Goal: Task Accomplishment & Management: Use online tool/utility

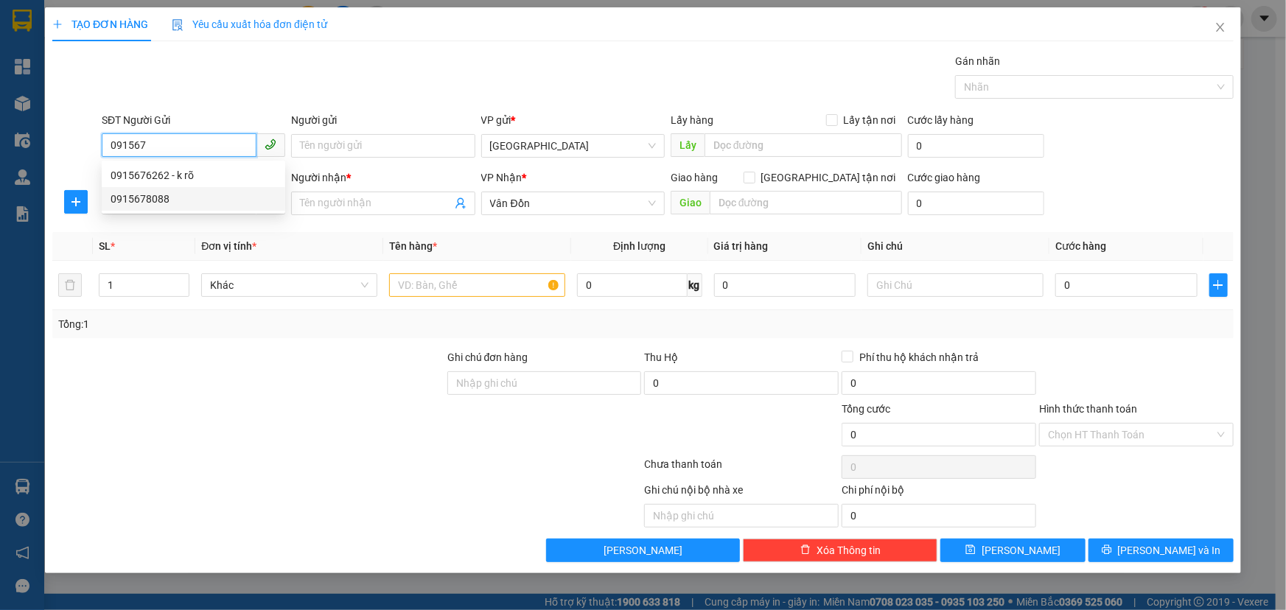
click at [163, 201] on div "0915678088" at bounding box center [194, 199] width 166 height 16
type input "0915678088"
type input "vphn"
type input "0915678088"
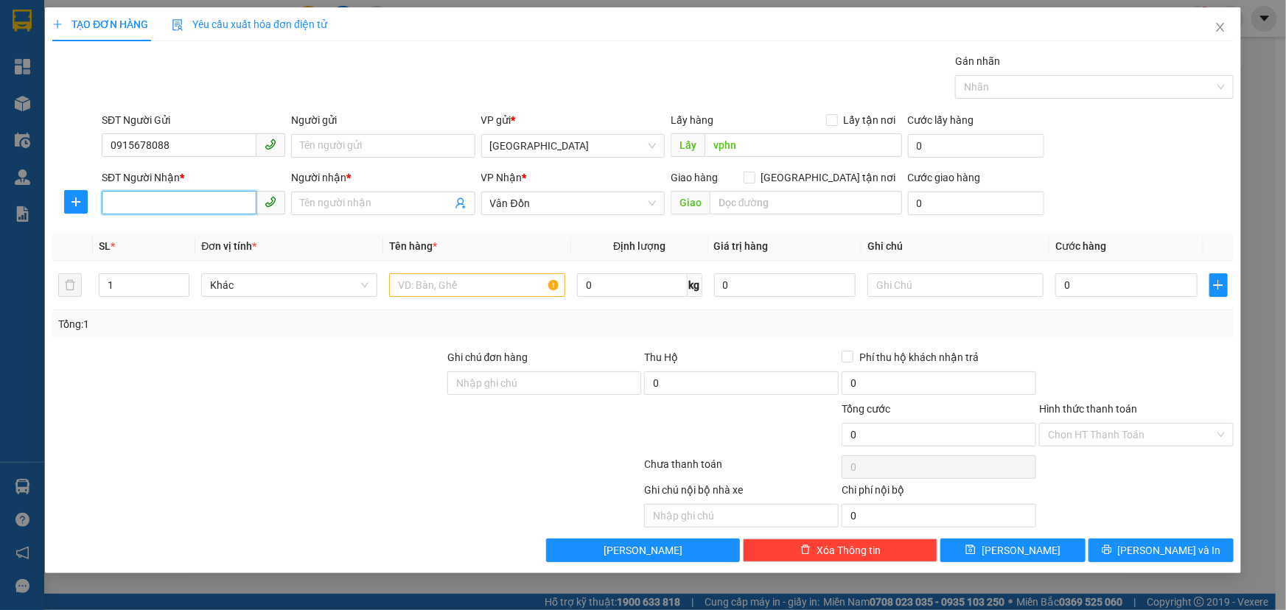
click at [188, 198] on input "SĐT Người Nhận *" at bounding box center [179, 203] width 155 height 24
type input "0913051618"
click at [337, 207] on input "Người nhận *" at bounding box center [375, 203] width 151 height 16
type input "k rõ"
type input "flc hạ long"
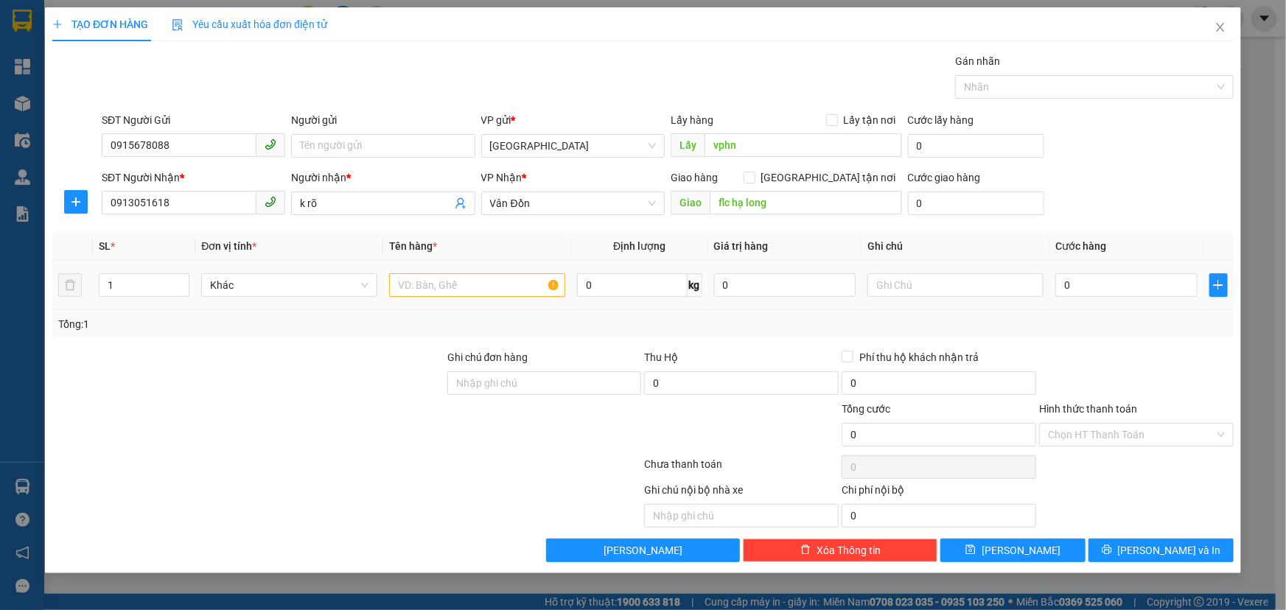
click at [453, 300] on td at bounding box center [477, 285] width 188 height 49
click at [458, 290] on input "text" at bounding box center [477, 285] width 176 height 24
type input "thùng giấy"
type input "1"
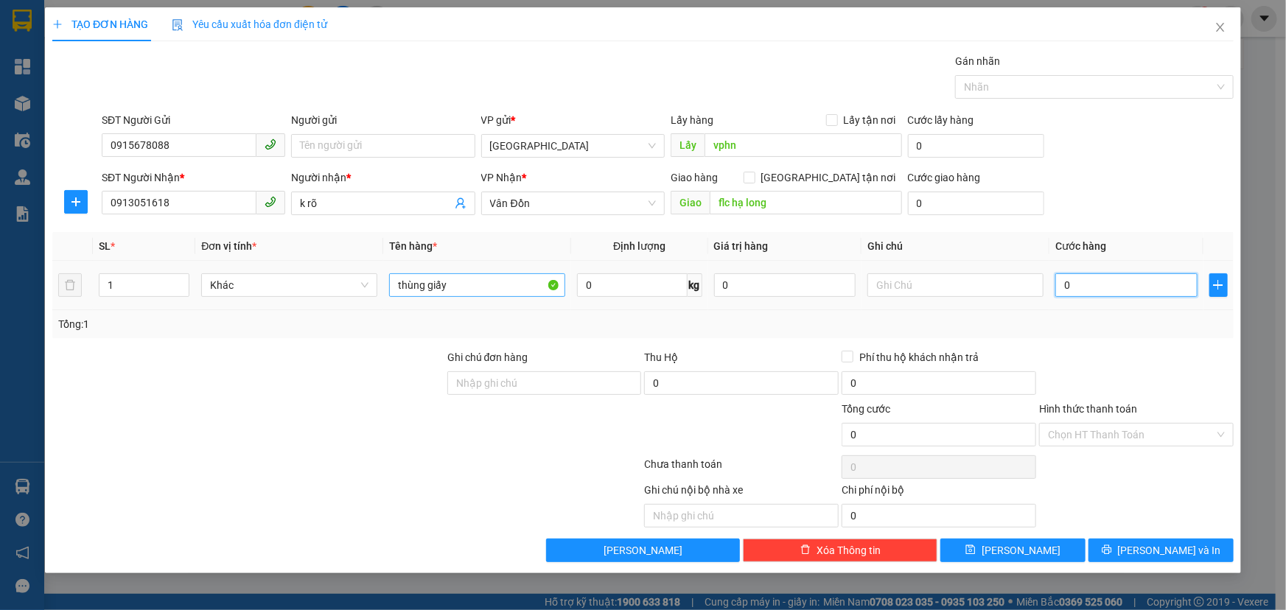
type input "1"
type input "10"
type input "100"
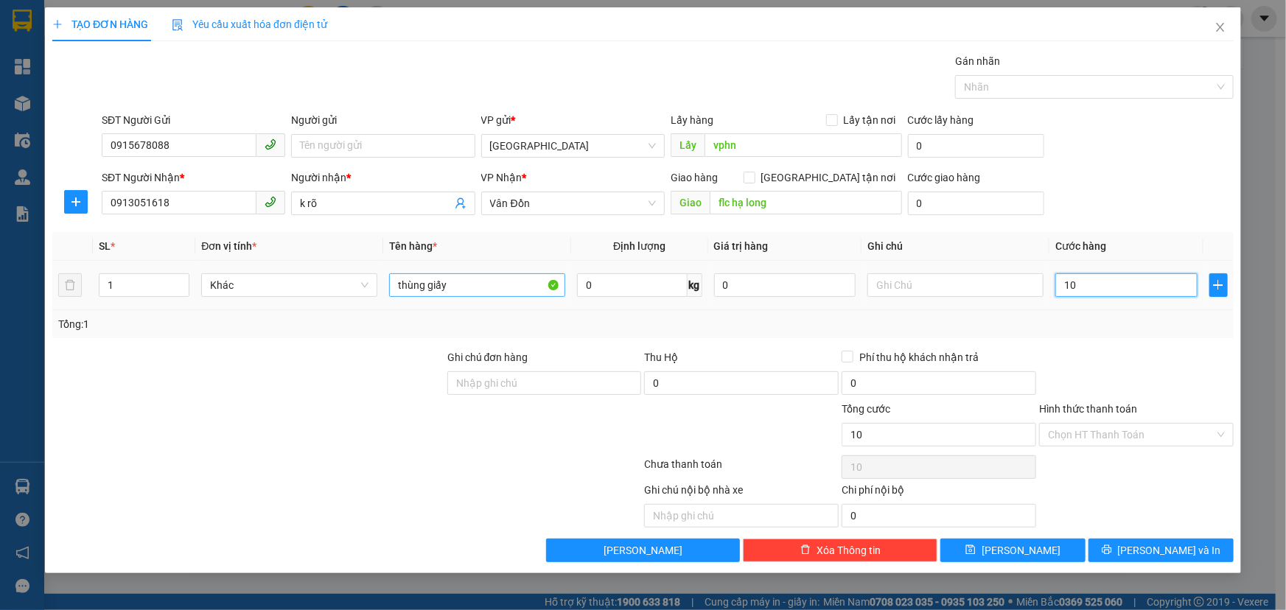
type input "100"
type input "1.000"
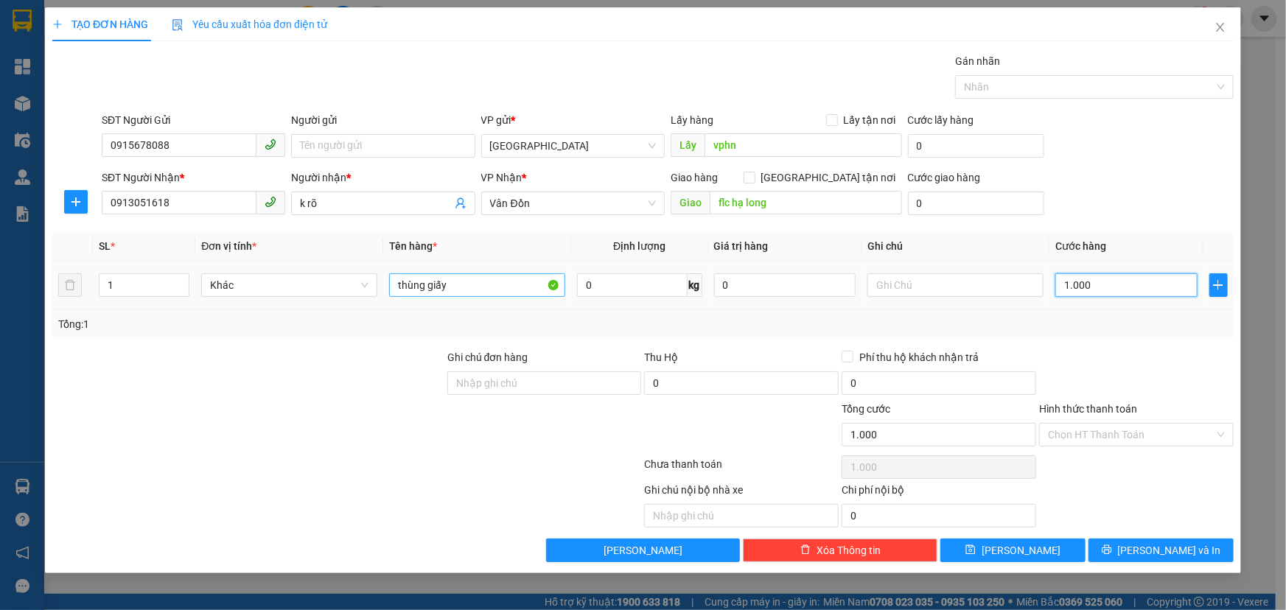
type input "10.000"
type input "100.000"
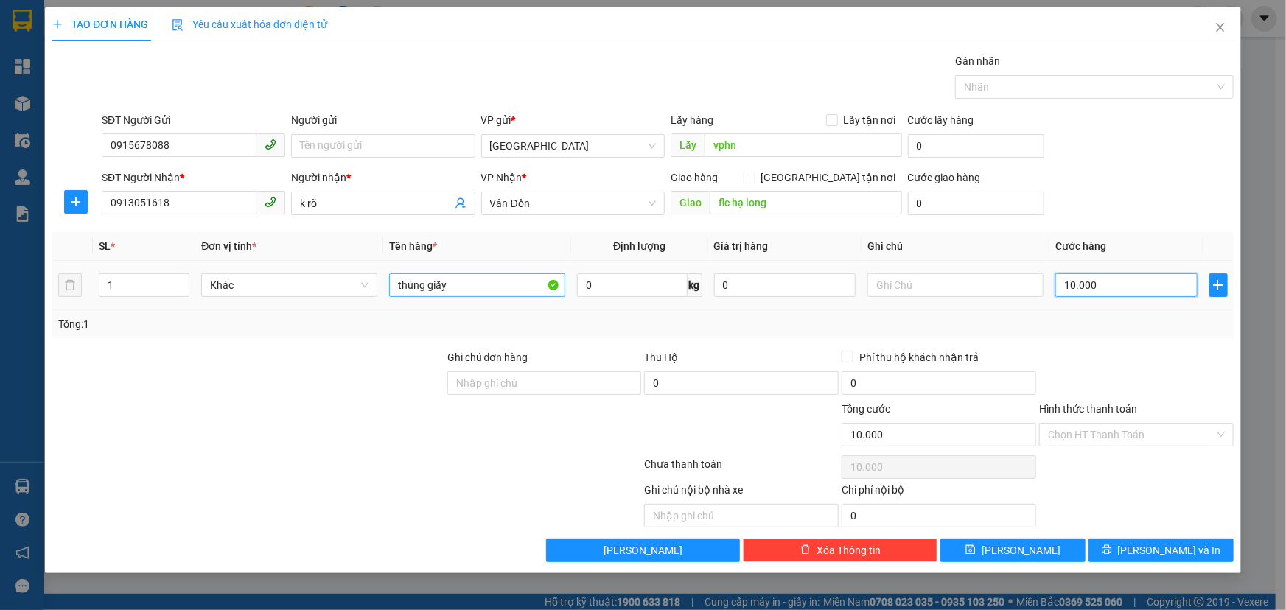
type input "100.000"
click at [1095, 424] on input "Hình thức thanh toán" at bounding box center [1131, 435] width 167 height 22
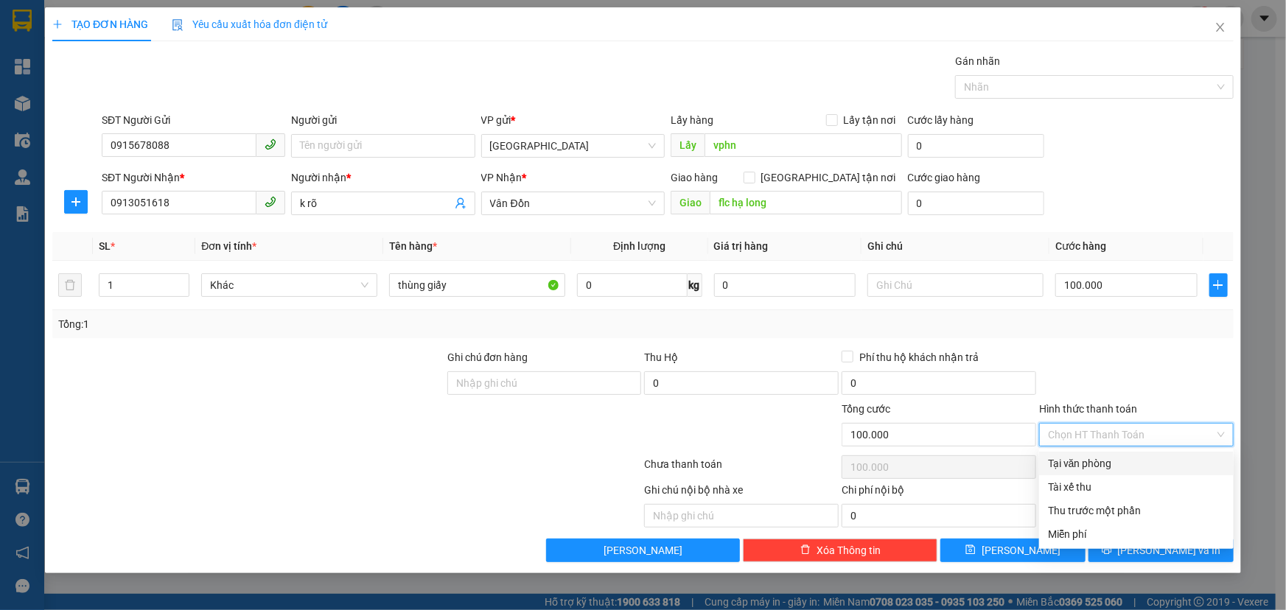
click at [1101, 462] on div "Tại văn phòng" at bounding box center [1136, 464] width 177 height 16
type input "0"
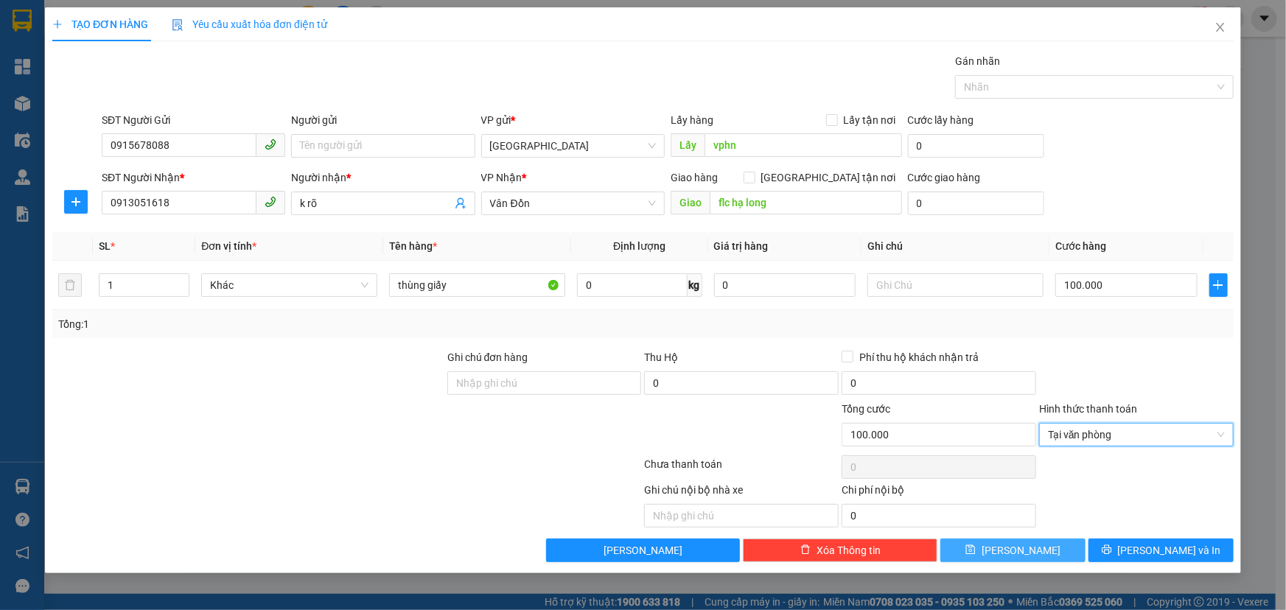
click at [976, 547] on icon "save" at bounding box center [971, 551] width 10 height 10
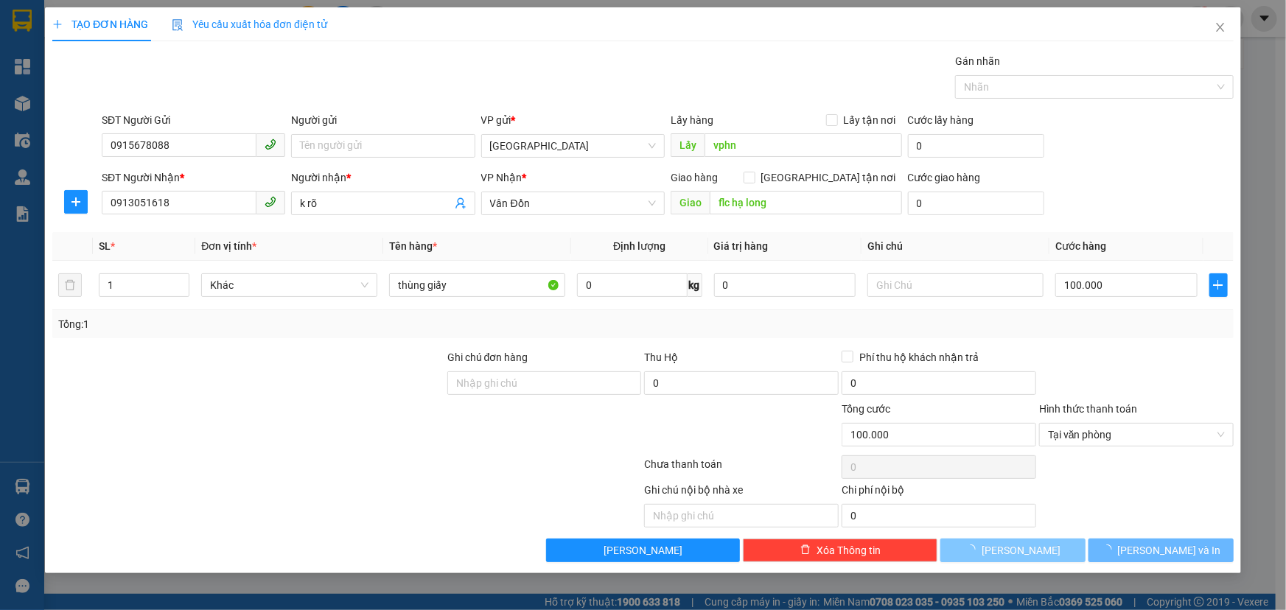
type input "0"
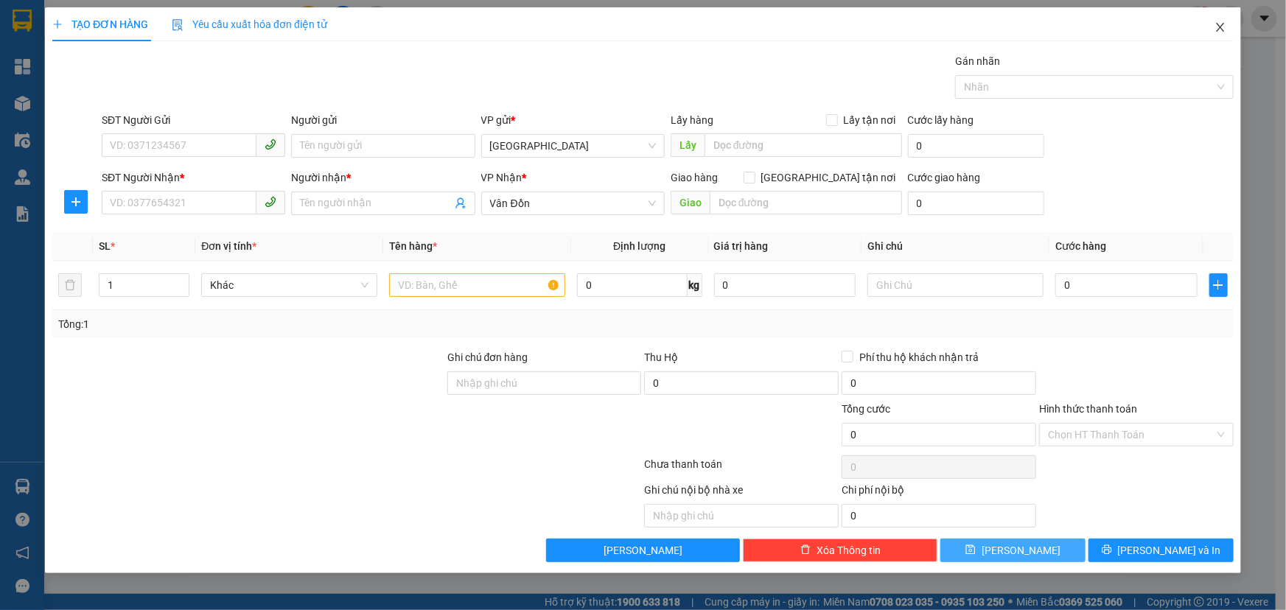
click at [1219, 29] on icon "close" at bounding box center [1221, 27] width 12 height 12
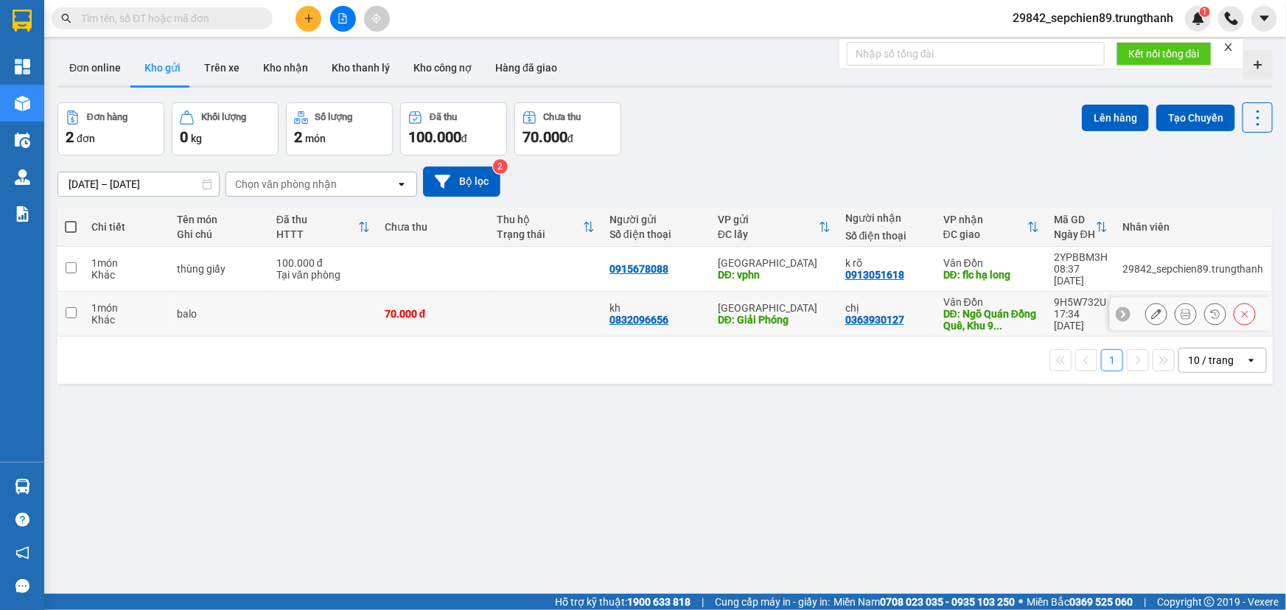
click at [464, 292] on td "70.000 đ" at bounding box center [433, 314] width 113 height 45
checkbox input "true"
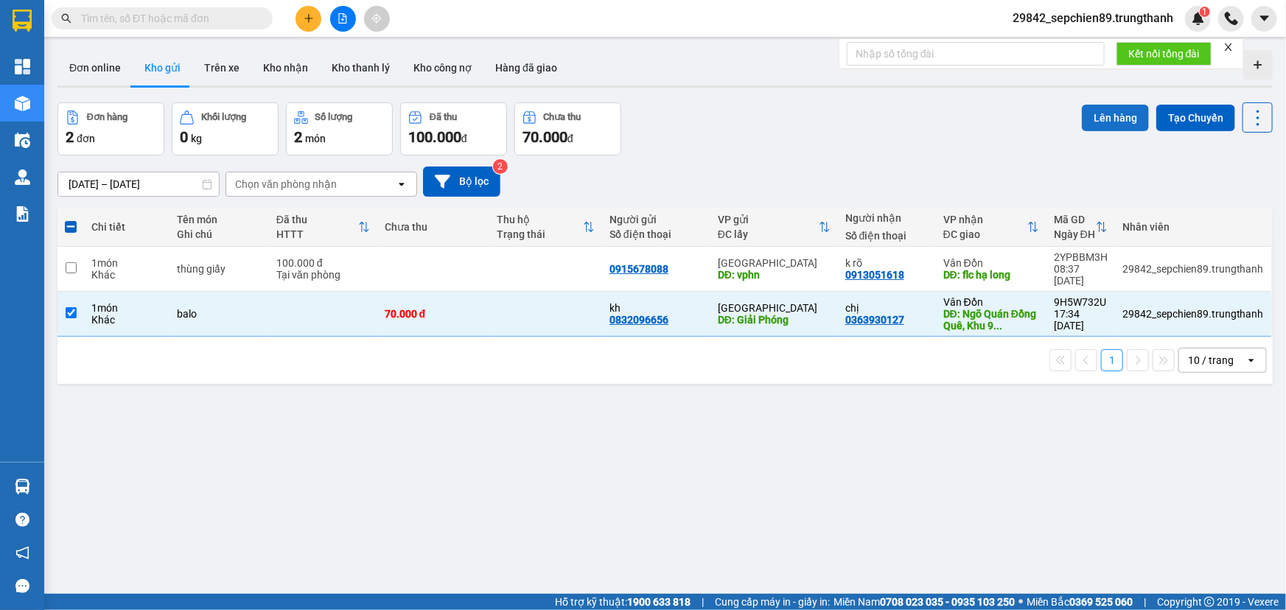
click at [1105, 117] on button "Lên hàng" at bounding box center [1115, 118] width 67 height 27
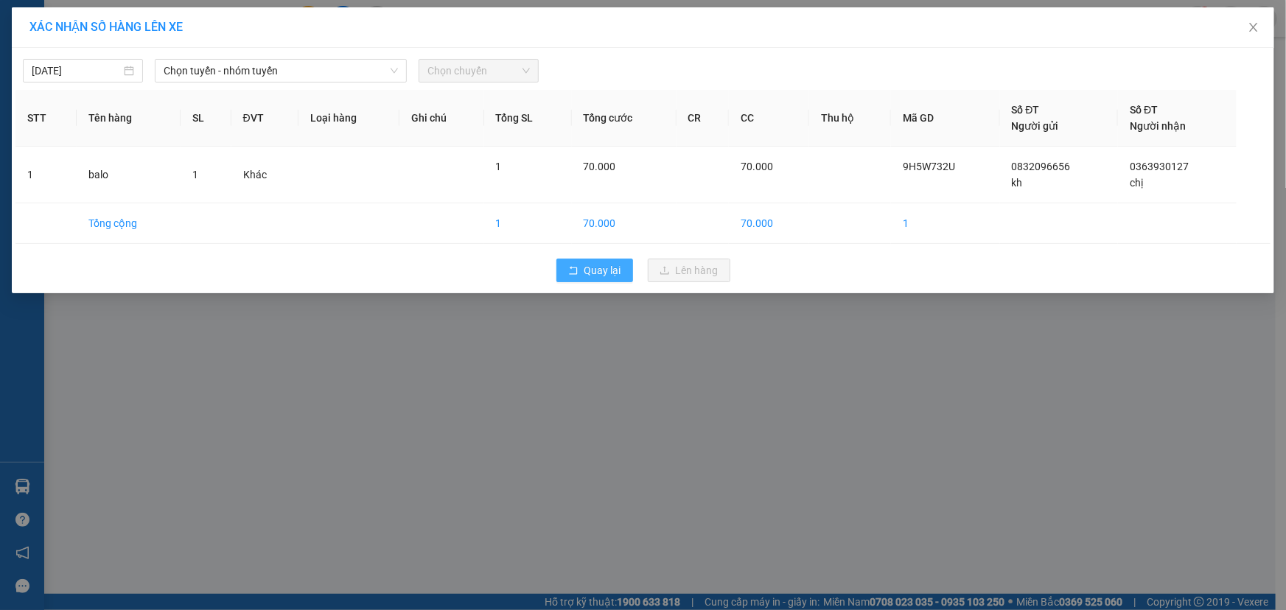
click at [609, 267] on span "Quay lại" at bounding box center [603, 270] width 37 height 16
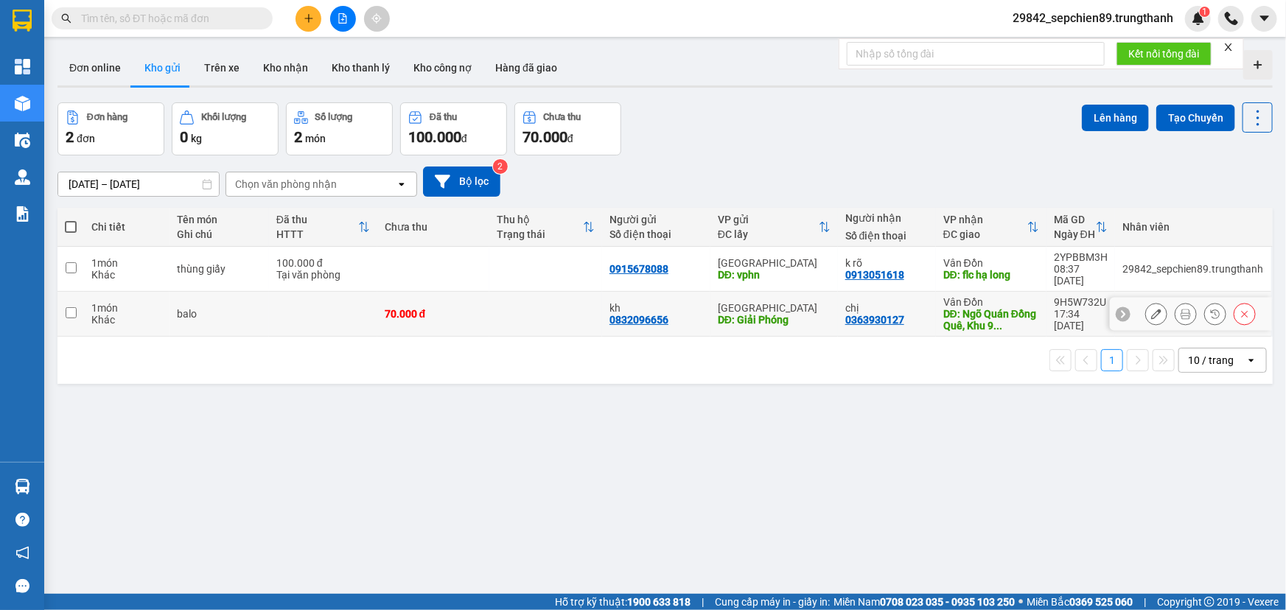
click at [265, 306] on td "balo" at bounding box center [220, 314] width 100 height 45
checkbox input "true"
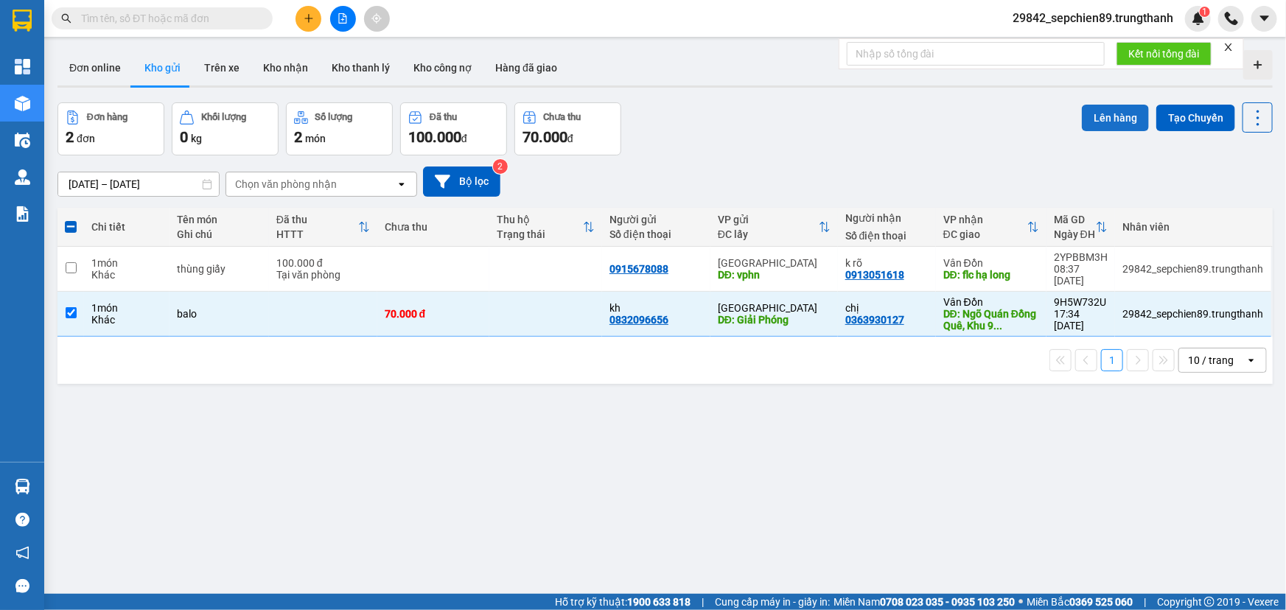
click at [1092, 116] on button "Lên hàng" at bounding box center [1115, 118] width 67 height 27
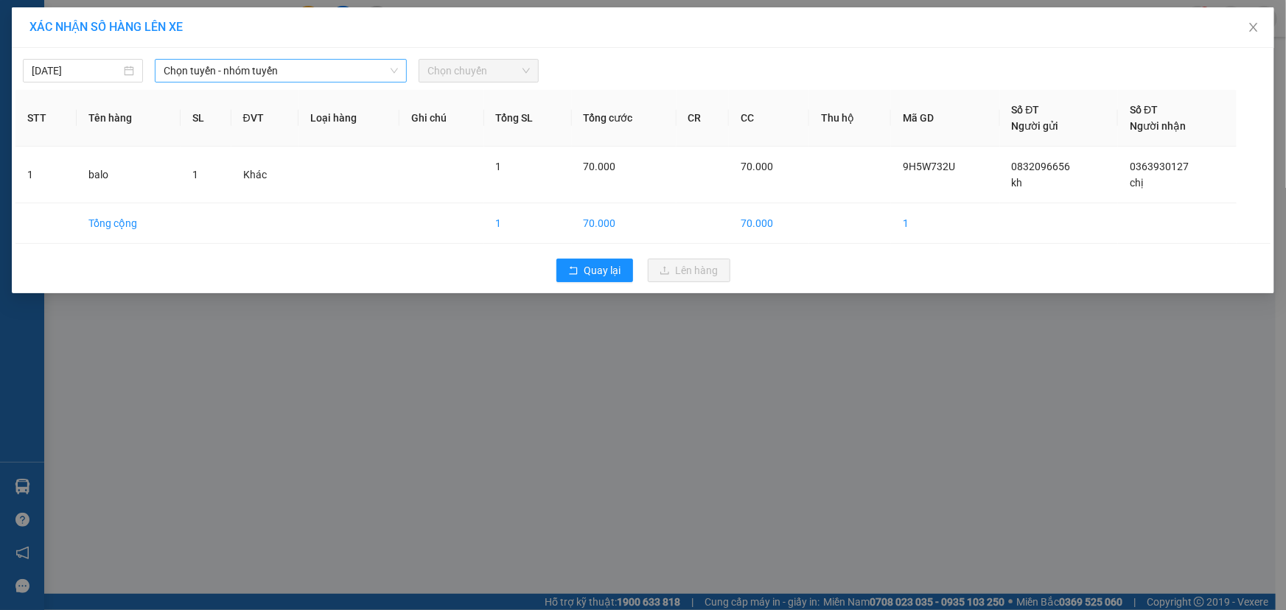
click at [272, 68] on span "Chọn tuyến - nhóm tuyến" at bounding box center [281, 71] width 234 height 22
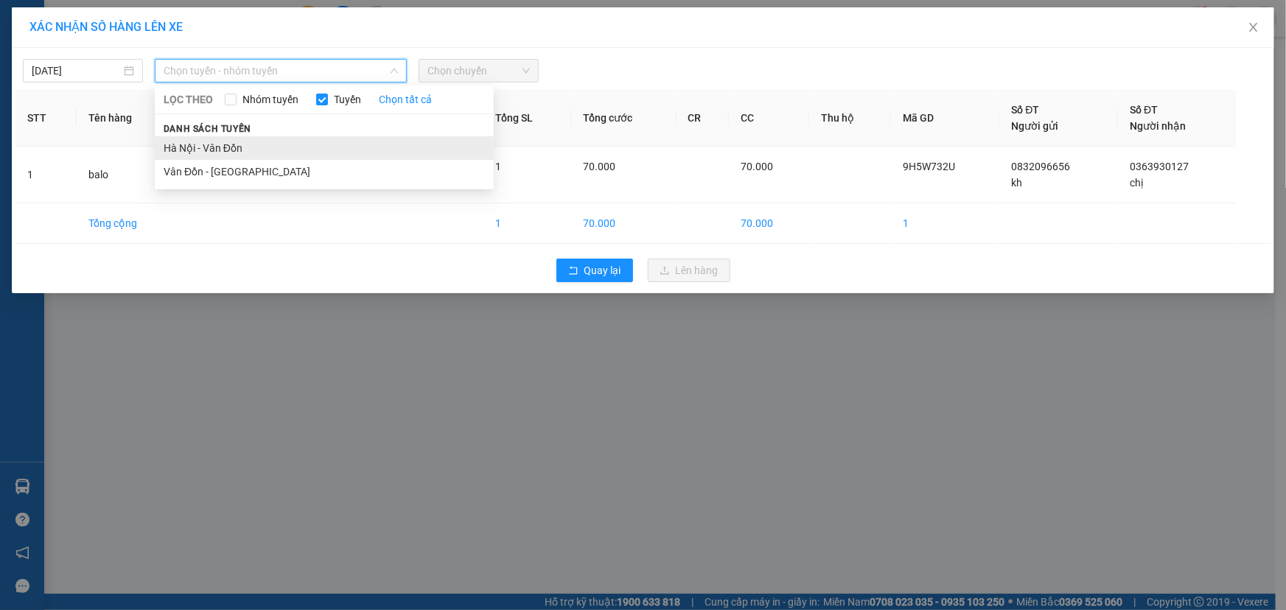
click at [238, 148] on li "Hà Nội - Vân Đồn" at bounding box center [324, 148] width 339 height 24
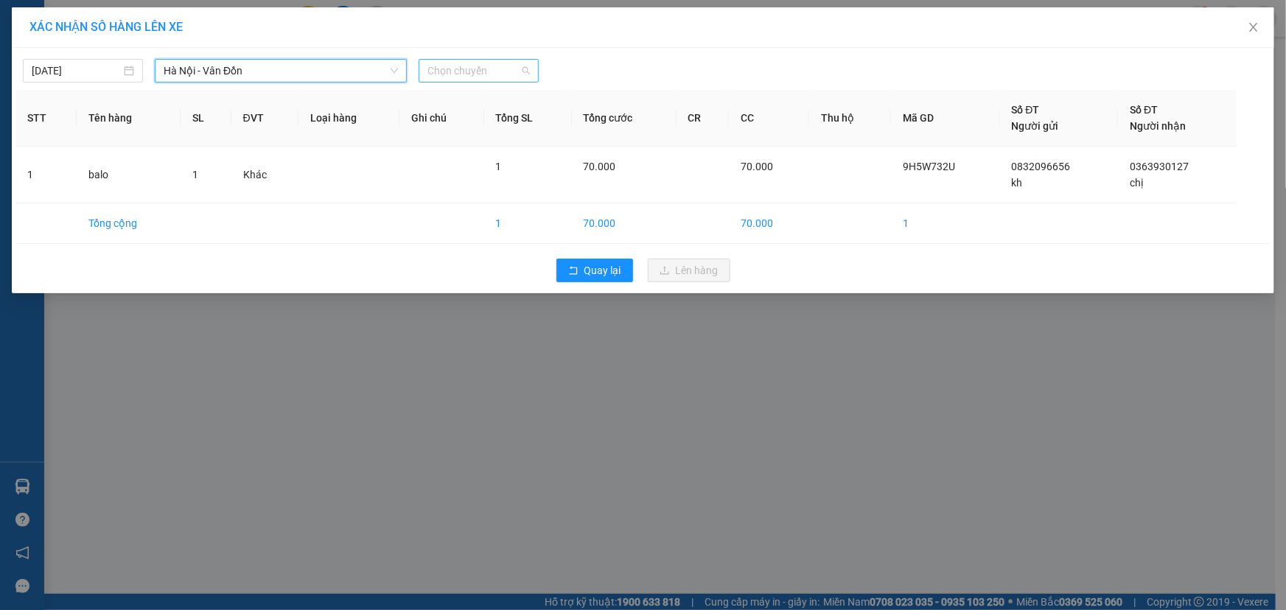
click at [479, 66] on span "Chọn chuyến" at bounding box center [479, 71] width 102 height 22
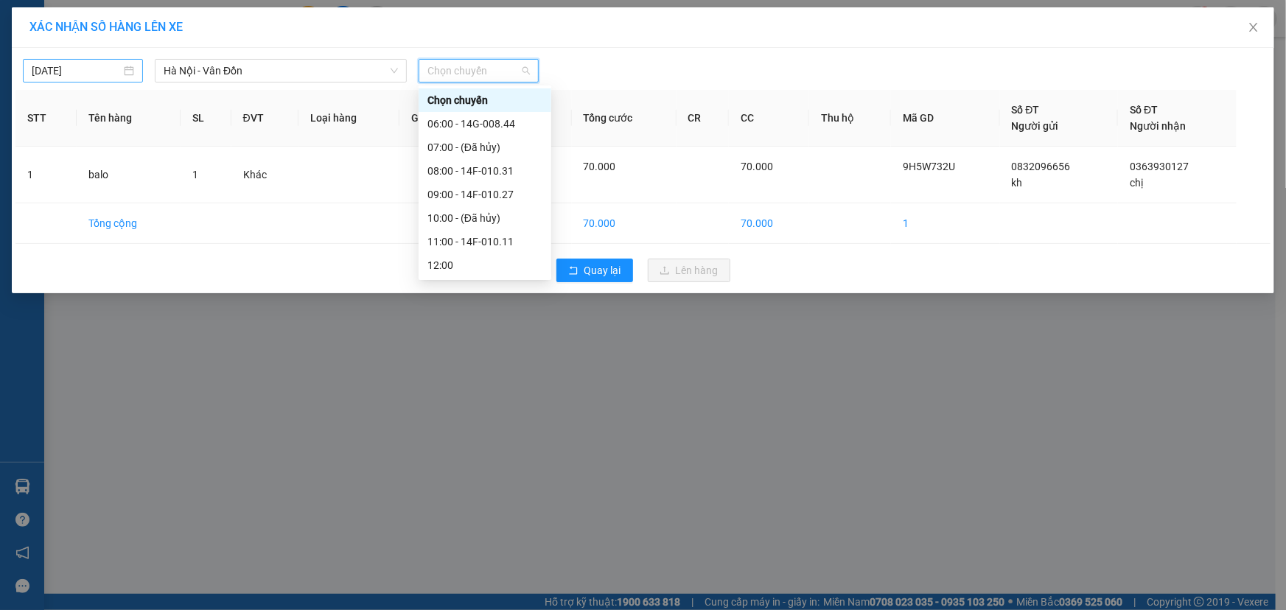
click at [98, 74] on input "14/09/2025" at bounding box center [76, 71] width 89 height 16
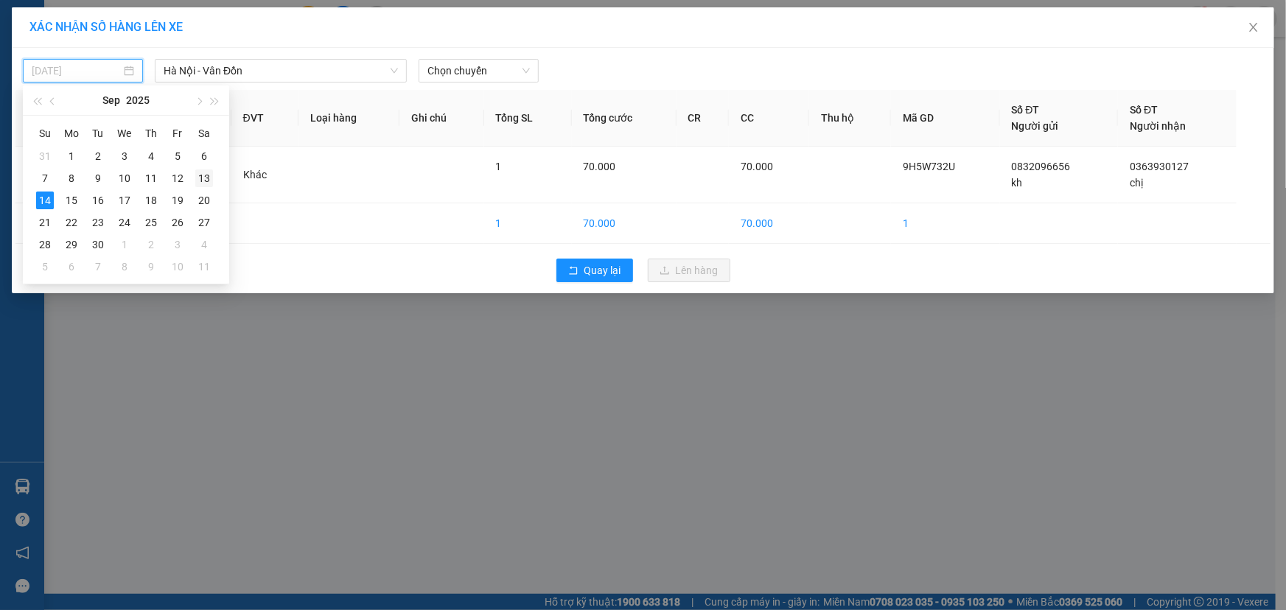
click at [199, 180] on div "13" at bounding box center [204, 179] width 18 height 18
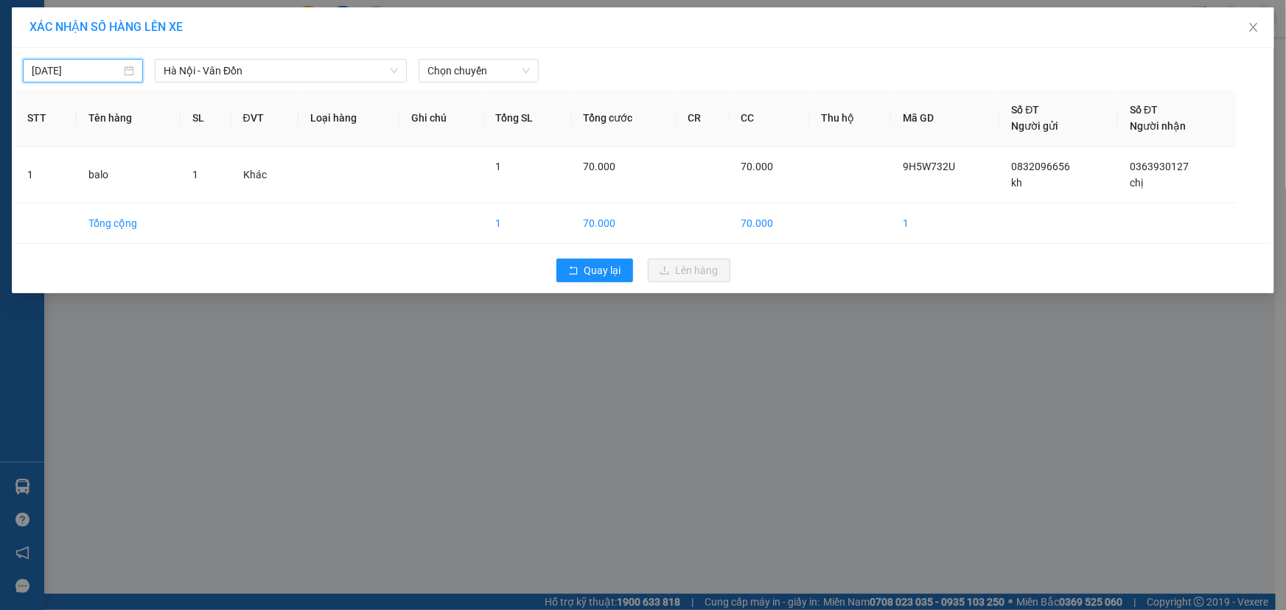
type input "13/09/2025"
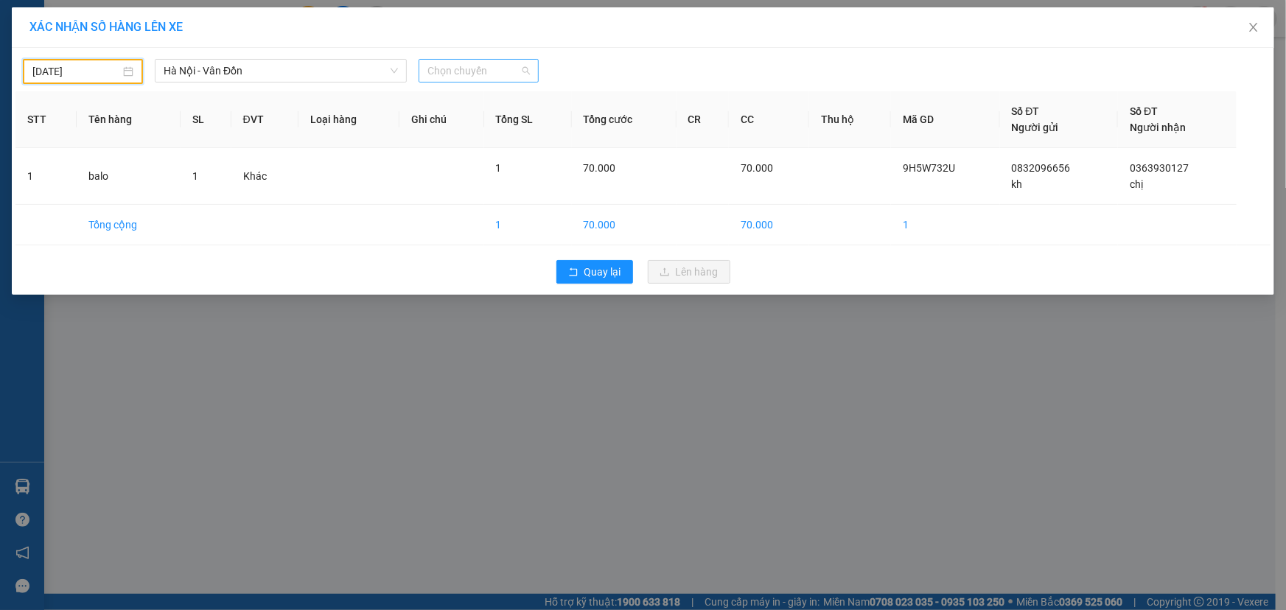
click at [504, 74] on span "Chọn chuyến" at bounding box center [479, 71] width 102 height 22
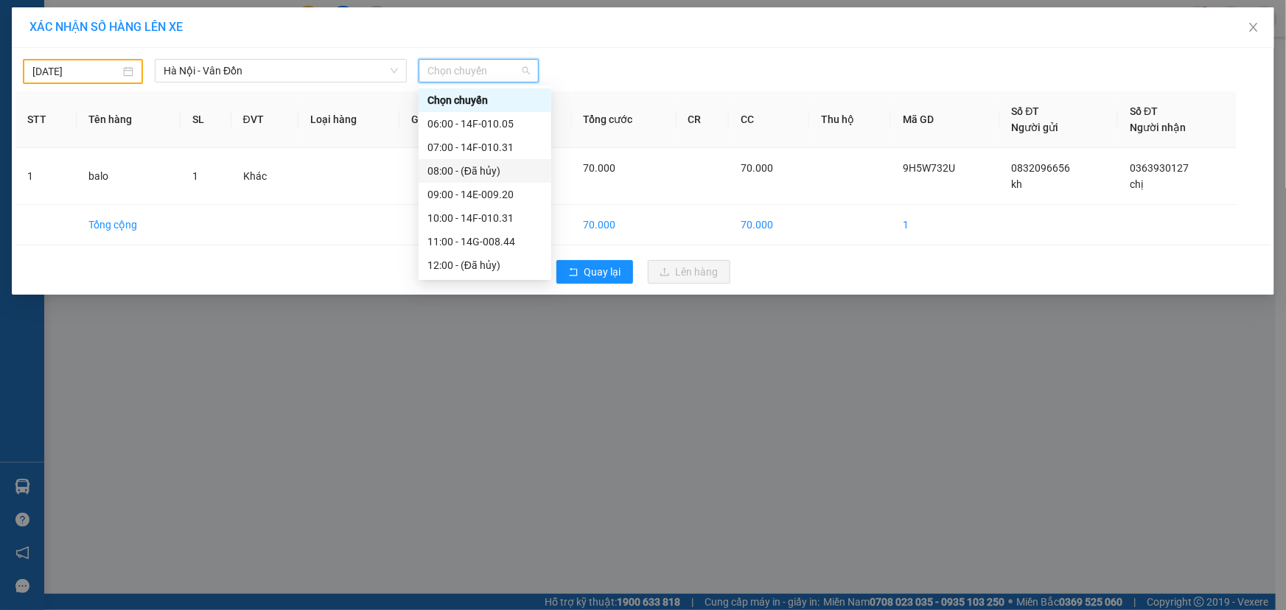
scroll to position [212, 0]
click at [520, 220] on div "19:00 - 14E-009.20" at bounding box center [485, 219] width 115 height 16
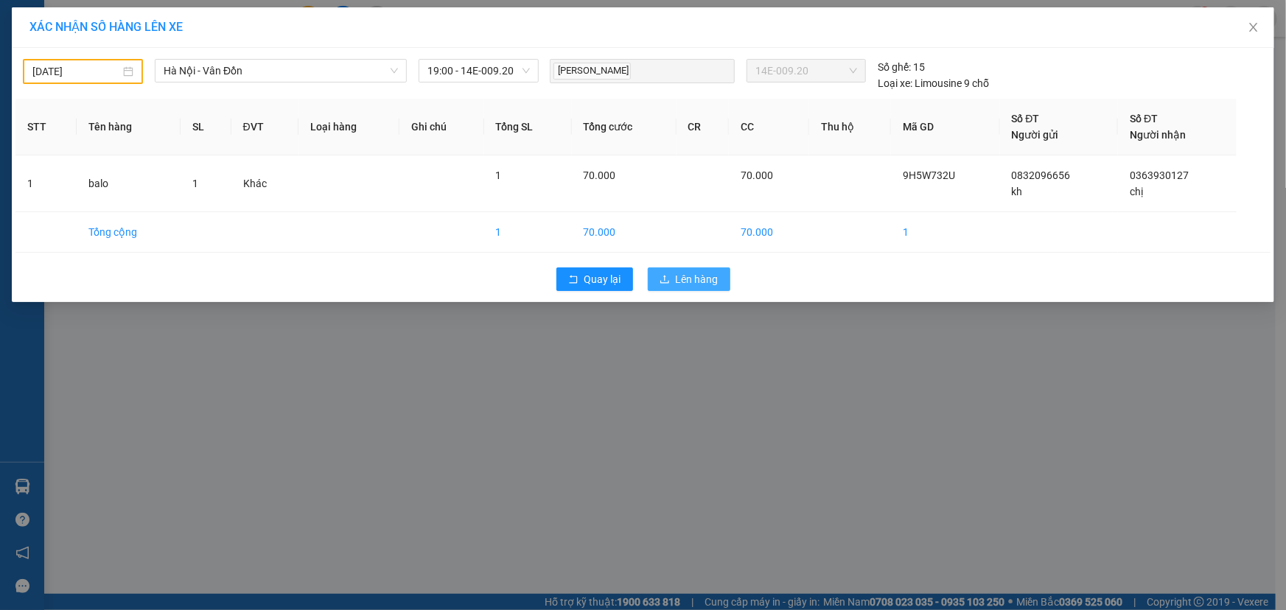
click at [686, 285] on span "Lên hàng" at bounding box center [697, 279] width 43 height 16
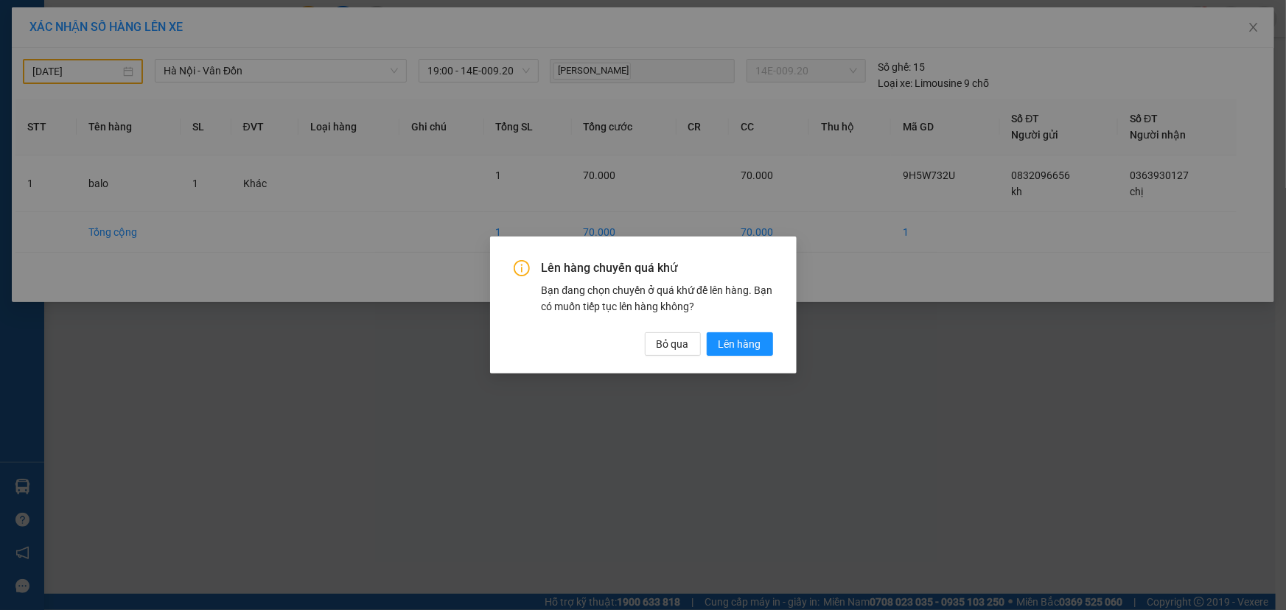
click at [745, 358] on div "Lên hàng chuyến quá khứ Bạn đang chọn chuyến ở quá khứ để lên hàng. Bạn có muốn…" at bounding box center [643, 305] width 307 height 137
click at [745, 349] on span "Lên hàng" at bounding box center [740, 344] width 43 height 16
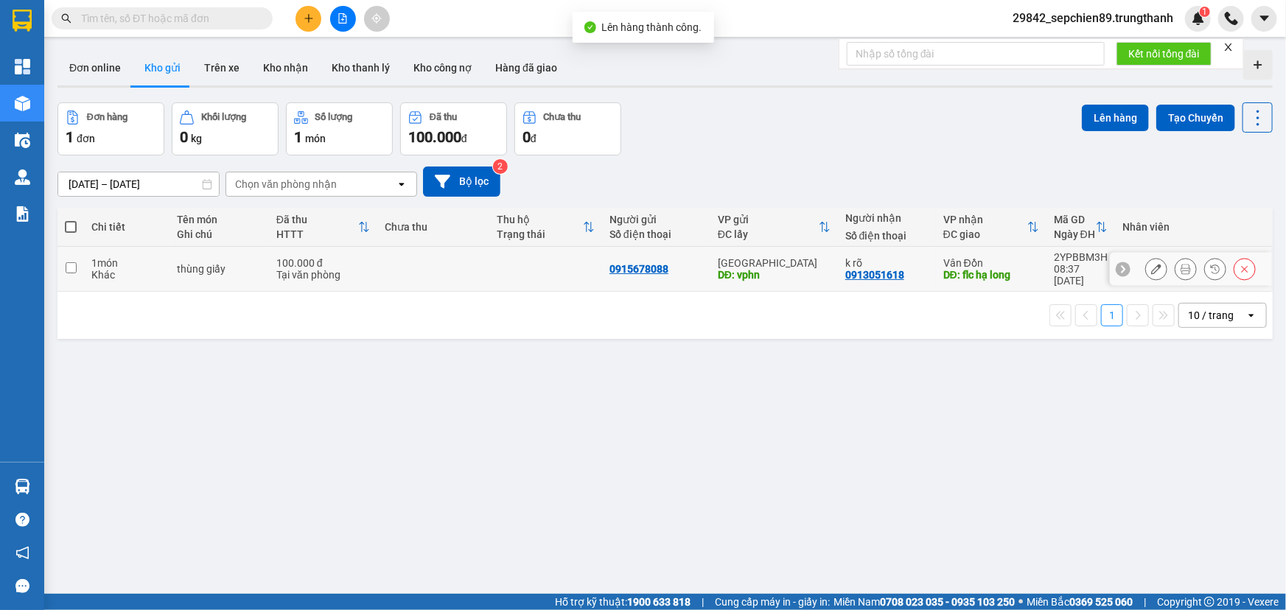
click at [347, 269] on div "Tại văn phòng" at bounding box center [323, 275] width 94 height 12
checkbox input "true"
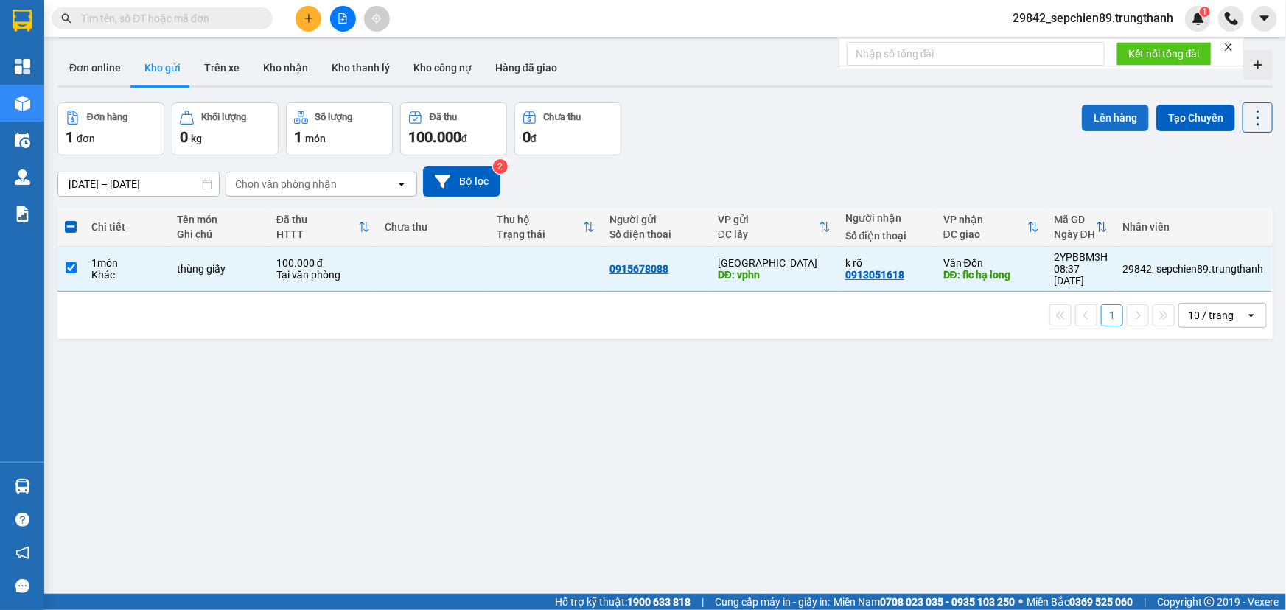
click at [1115, 116] on button "Lên hàng" at bounding box center [1115, 118] width 67 height 27
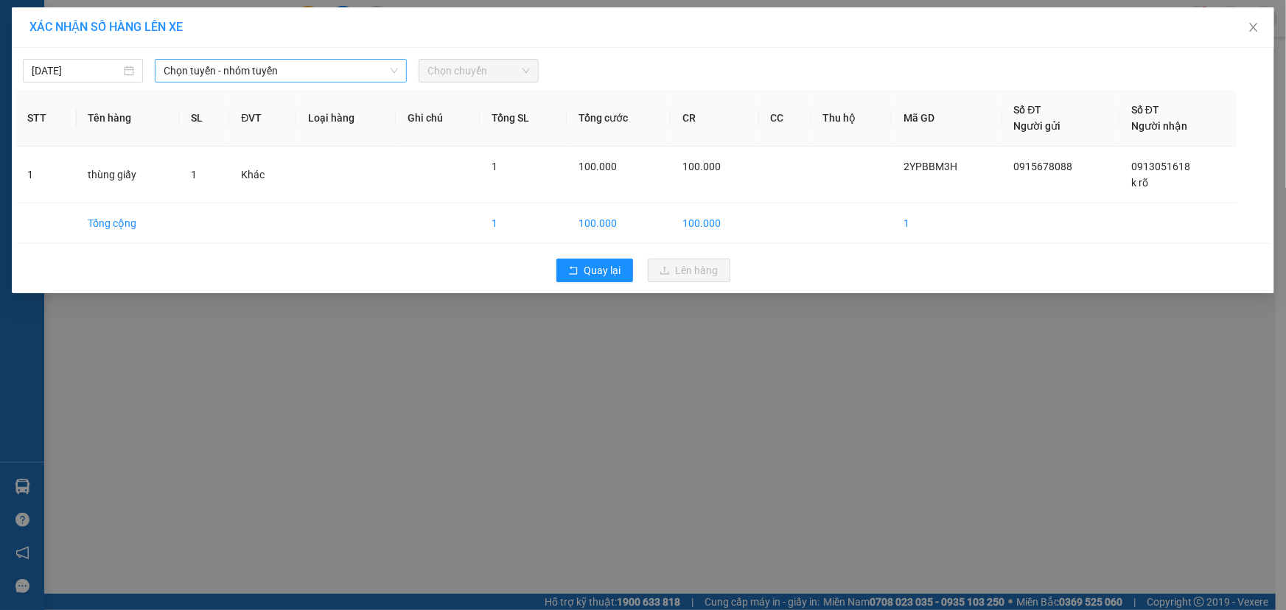
click at [346, 69] on span "Chọn tuyến - nhóm tuyến" at bounding box center [281, 71] width 234 height 22
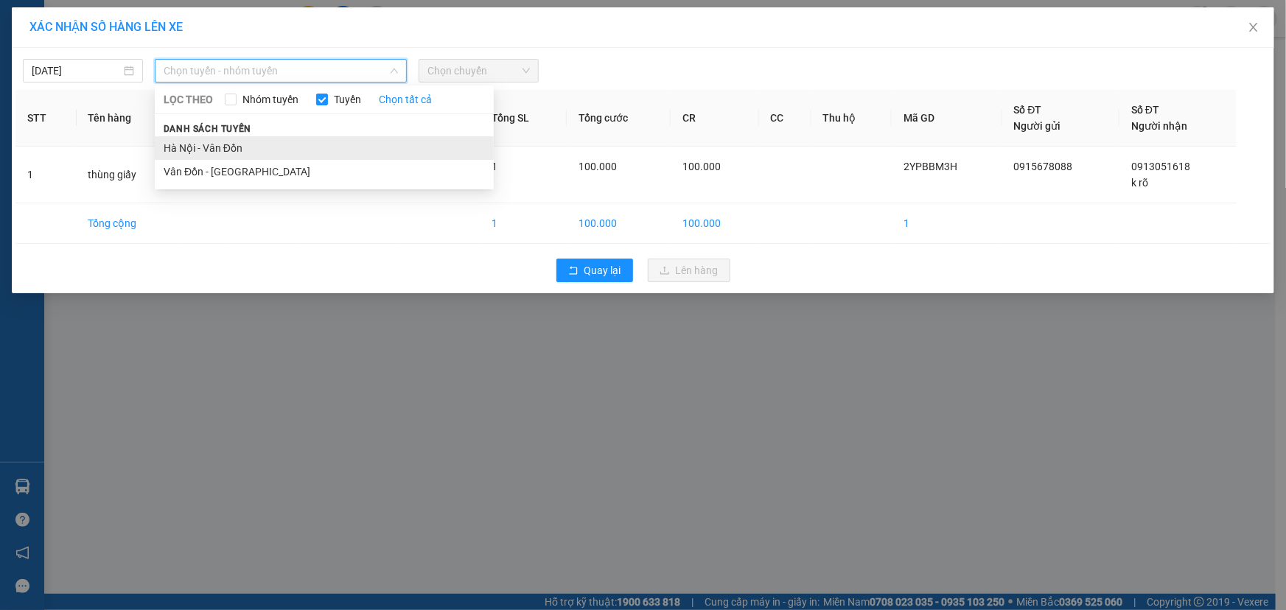
click at [249, 145] on li "Hà Nội - Vân Đồn" at bounding box center [324, 148] width 339 height 24
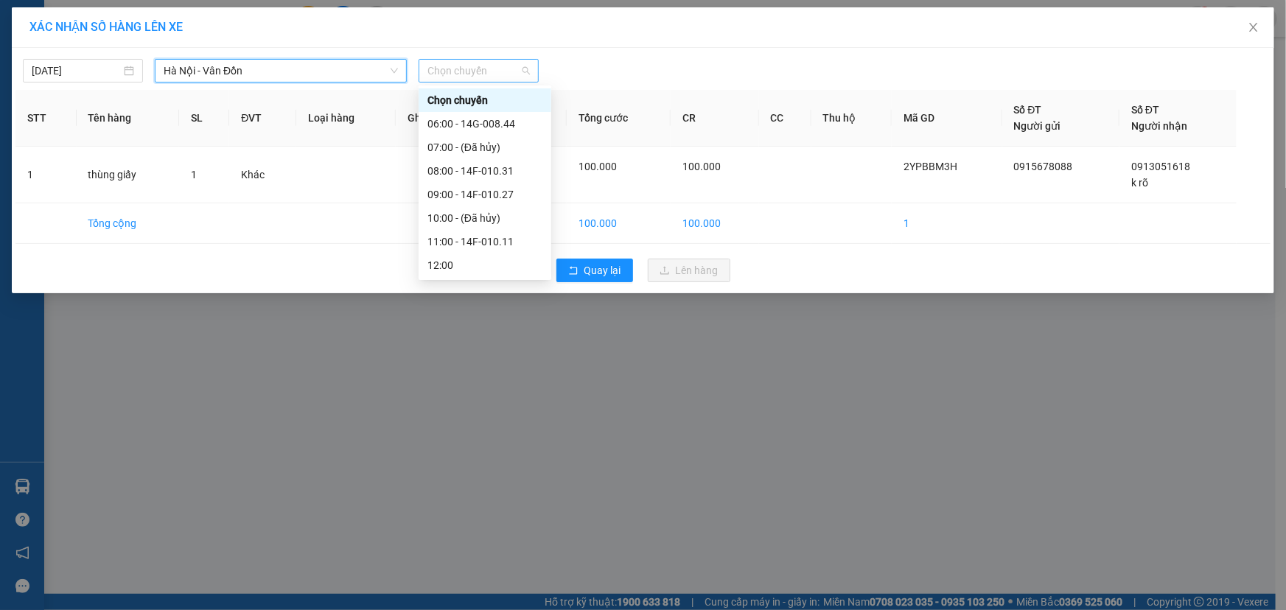
click at [453, 82] on div "Chọn chuyến" at bounding box center [479, 71] width 120 height 24
click at [465, 194] on div "09:00 - 14F-010.27" at bounding box center [485, 195] width 115 height 16
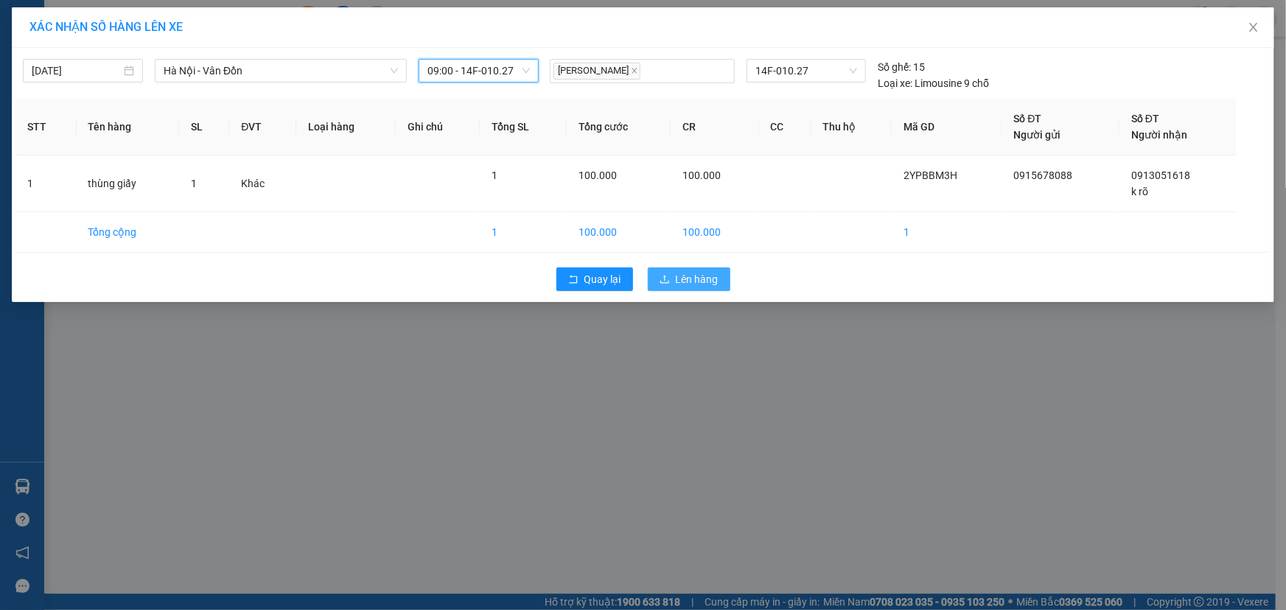
click at [699, 282] on span "Lên hàng" at bounding box center [697, 279] width 43 height 16
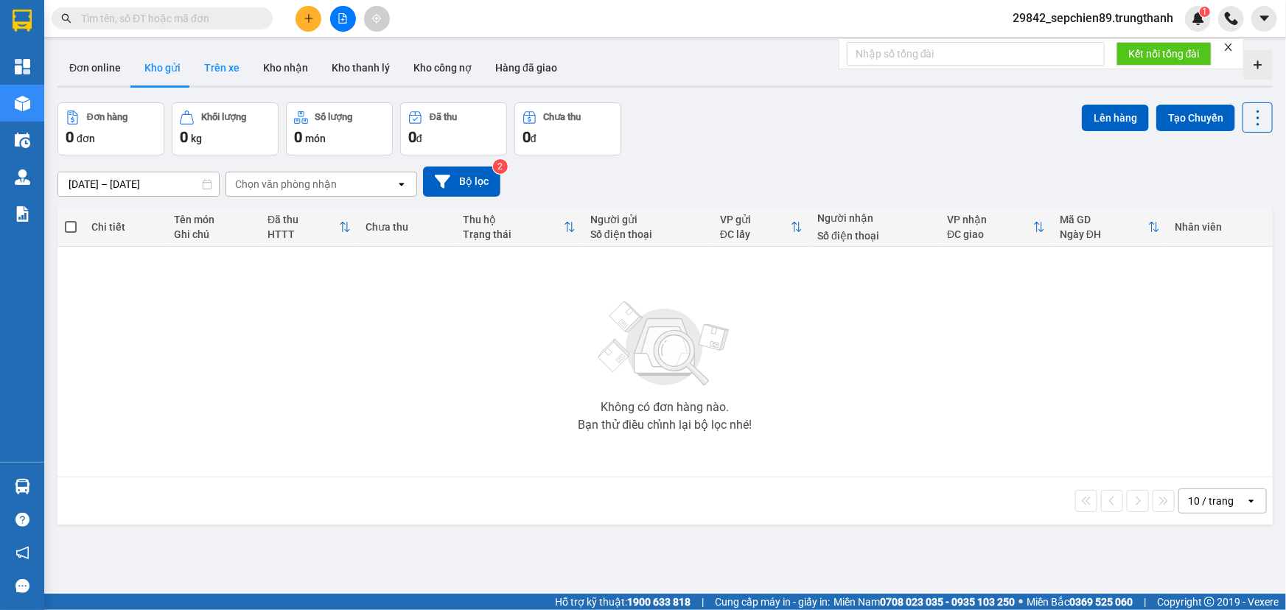
click at [236, 72] on button "Trên xe" at bounding box center [221, 67] width 59 height 35
